Goal: Transaction & Acquisition: Purchase product/service

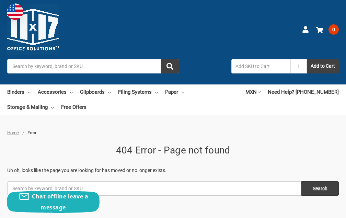
paste input "11x17 Wire Basket Desk Tray"
type input "11x17 Wire Basket Desk Tray"
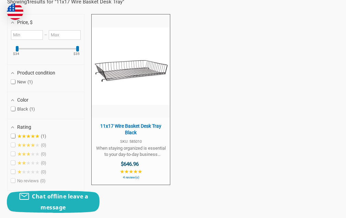
scroll to position [175, 0]
